Goal: Task Accomplishment & Management: Use online tool/utility

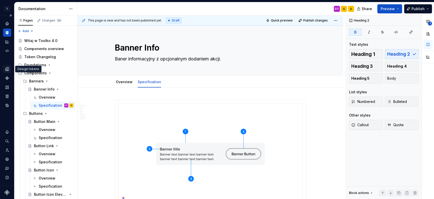
click at [8, 68] on icon "Design tokens" at bounding box center [8, 68] width 2 height 3
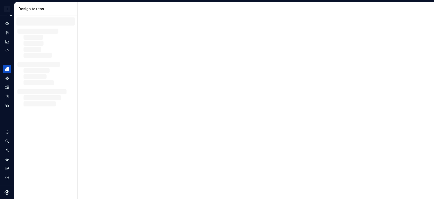
click at [8, 69] on icon "Design tokens" at bounding box center [8, 69] width 2 height 4
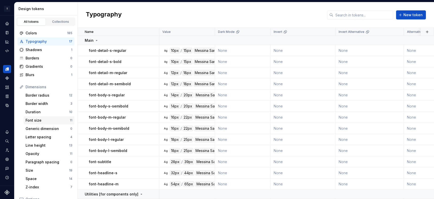
click at [46, 119] on div "Font size" at bounding box center [48, 120] width 44 height 5
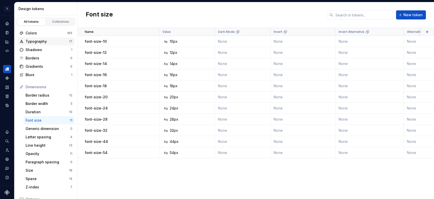
click at [37, 43] on div "Typography" at bounding box center [48, 41] width 44 height 5
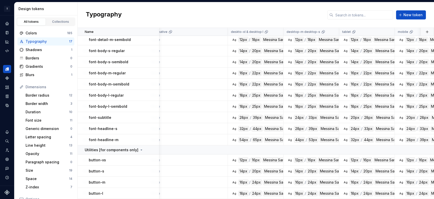
scroll to position [44, 262]
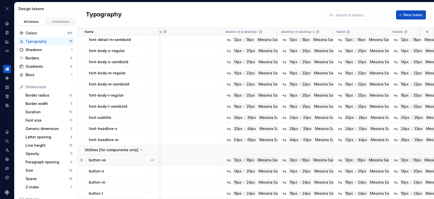
click at [172, 155] on td "None" at bounding box center [182, 160] width 80 height 11
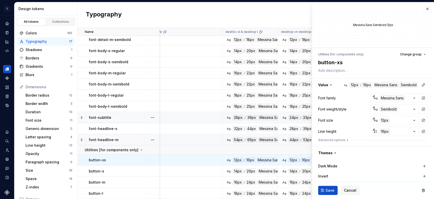
type textarea "*"
click at [42, 121] on div "Font size" at bounding box center [48, 120] width 44 height 5
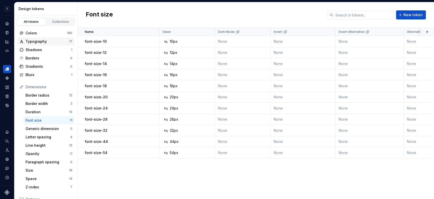
click at [40, 42] on div "Typography" at bounding box center [48, 41] width 44 height 5
